Goal: Check status

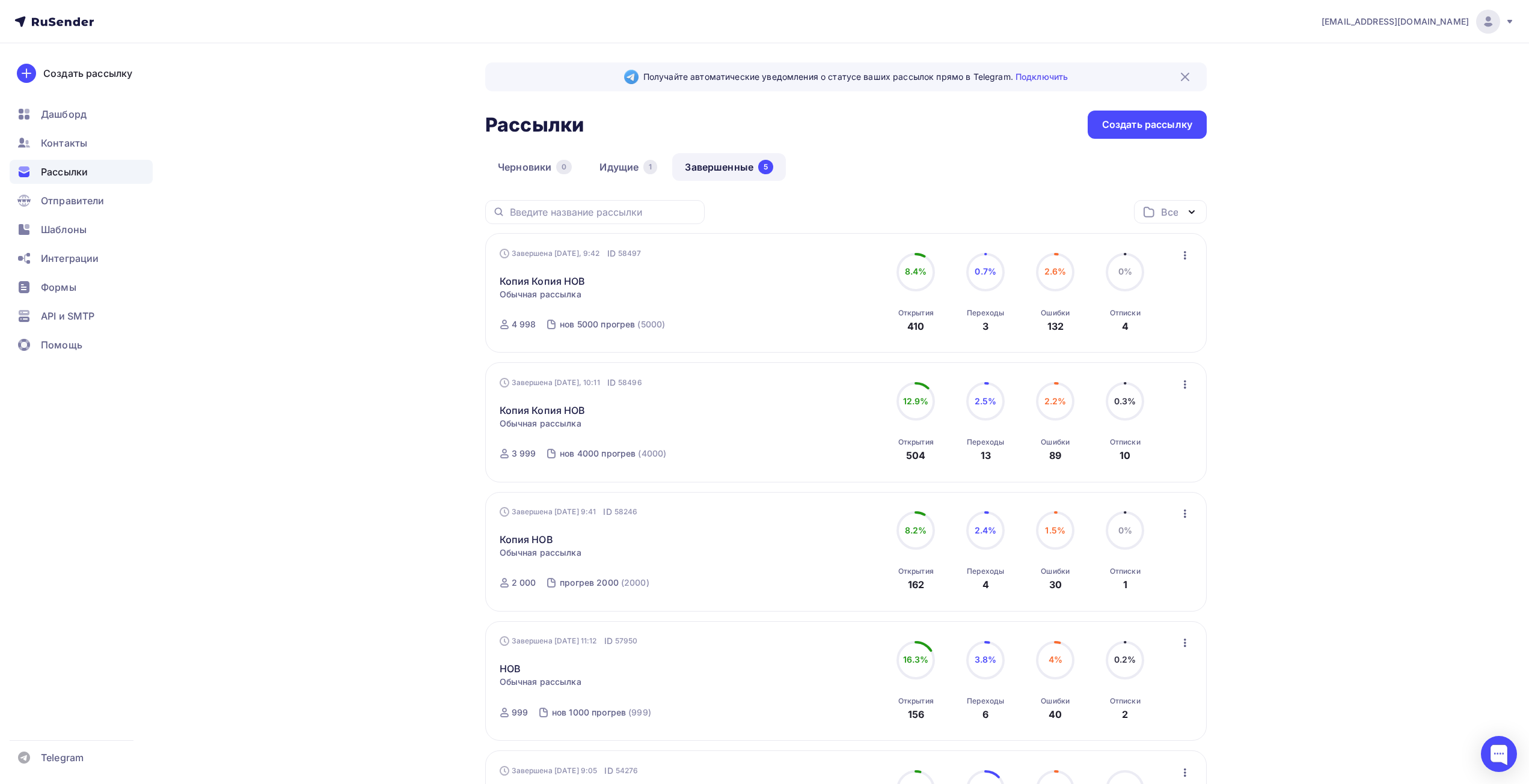
click at [701, 303] on div "Завершена Сегодня, 9:42 ID 58497 Копия Копия НОВ Статистика Обзор рассылки Копи…" at bounding box center [636, 293] width 274 height 91
click at [634, 172] on link "Идущие 1" at bounding box center [628, 167] width 83 height 28
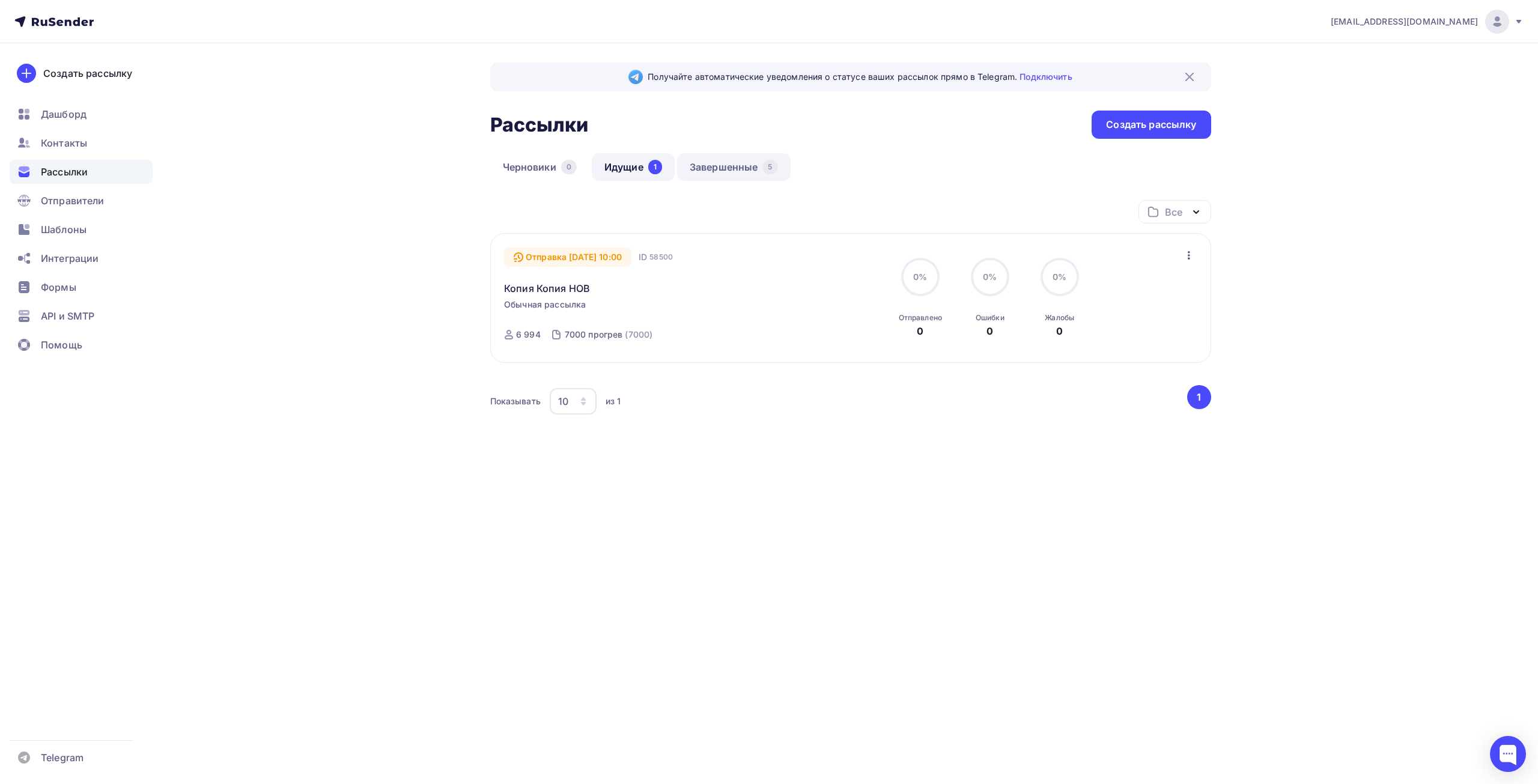
click at [746, 166] on link "Завершенные 5" at bounding box center [734, 167] width 114 height 28
